Goal: Task Accomplishment & Management: Manage account settings

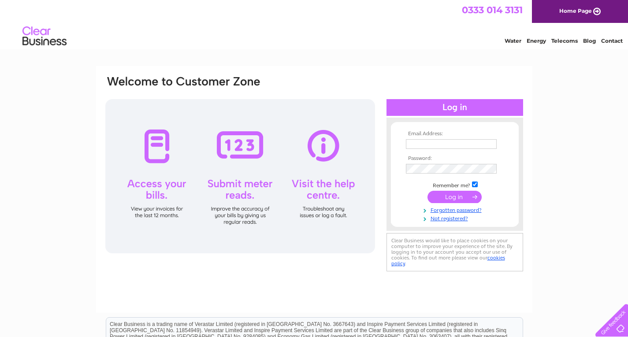
type input "craig@dandecleaningsupplies.co.uk"
click at [463, 197] on input "submit" at bounding box center [454, 197] width 54 height 12
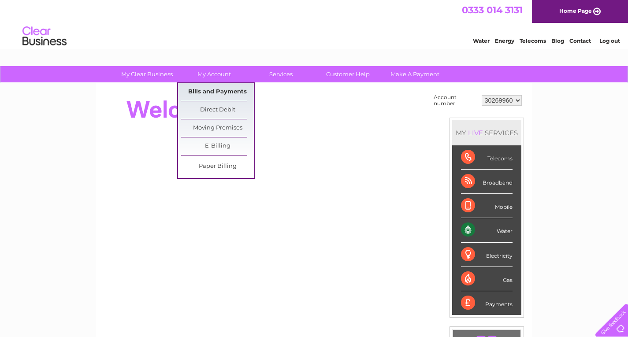
click at [210, 92] on link "Bills and Payments" at bounding box center [217, 92] width 73 height 18
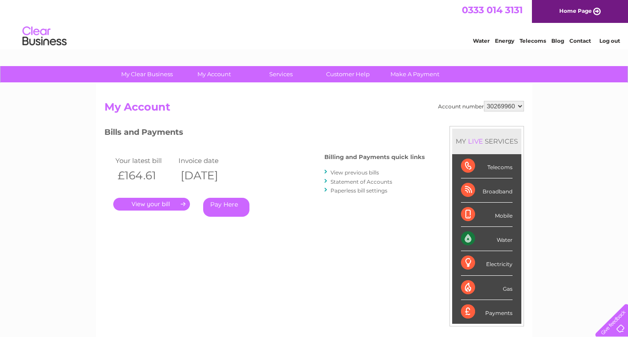
click at [156, 204] on link "." at bounding box center [151, 204] width 77 height 13
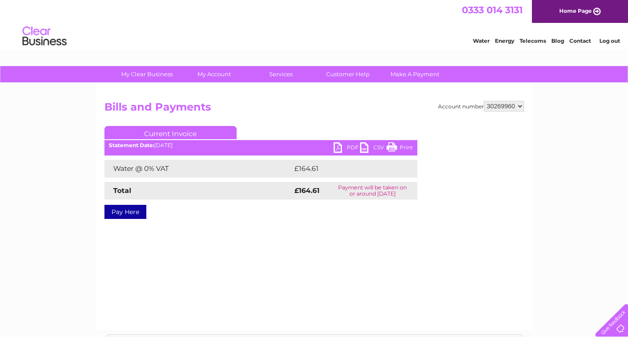
click at [351, 149] on link "PDF" at bounding box center [346, 148] width 26 height 13
